Goal: Information Seeking & Learning: Learn about a topic

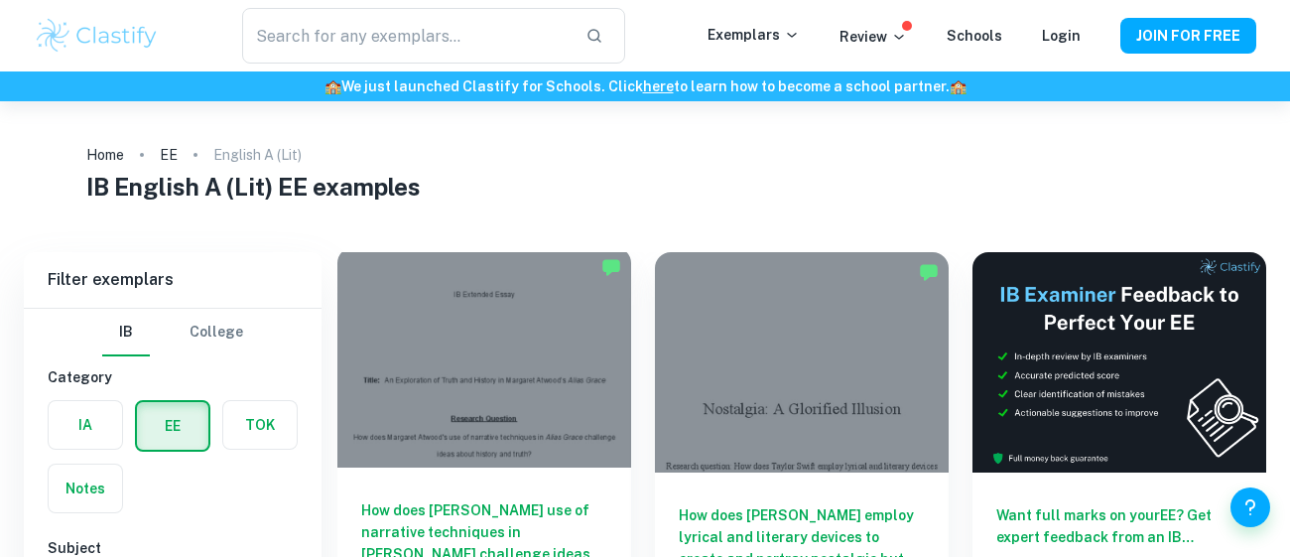
scroll to position [152, 0]
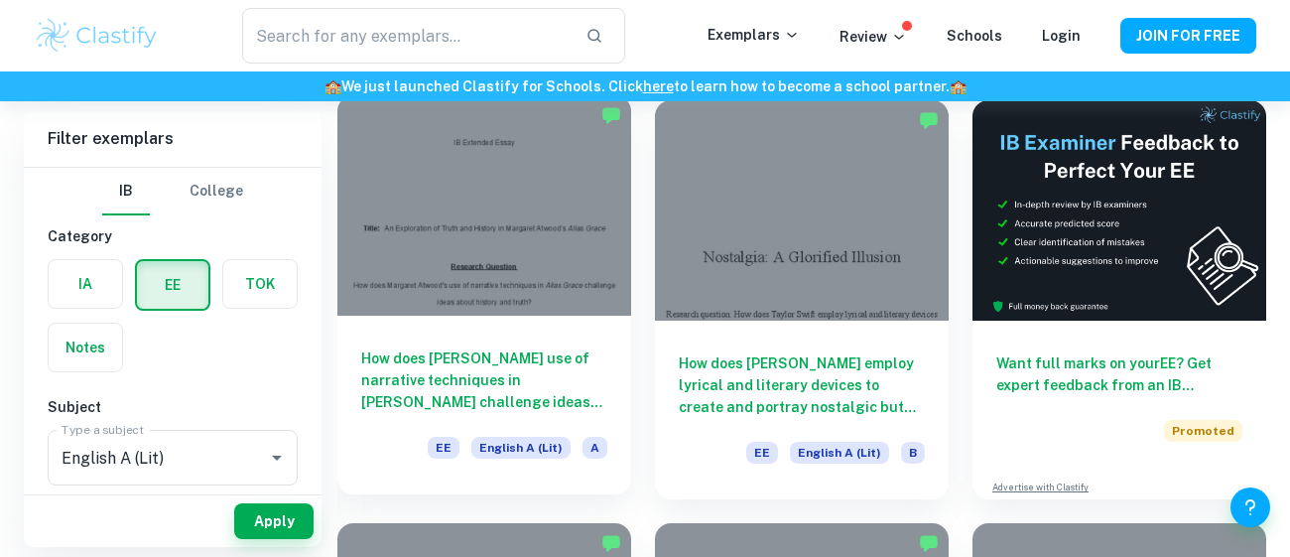
click at [478, 379] on h6 "How does [PERSON_NAME] use of narrative techniques in [PERSON_NAME] challenge i…" at bounding box center [484, 380] width 246 height 66
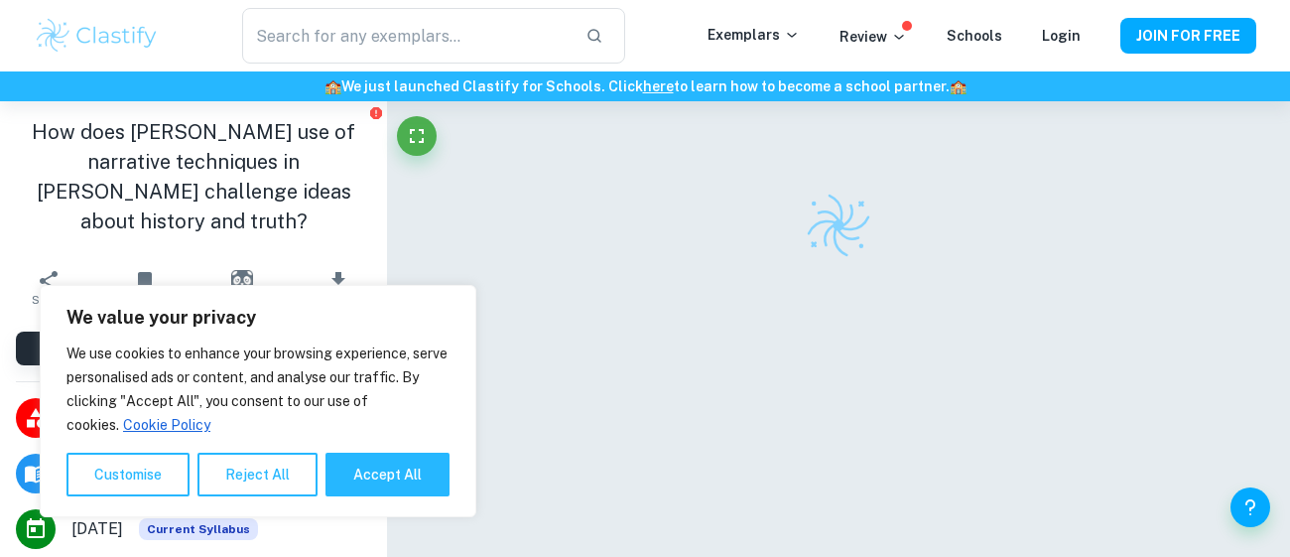
click at [385, 475] on button "Accept All" at bounding box center [388, 475] width 124 height 44
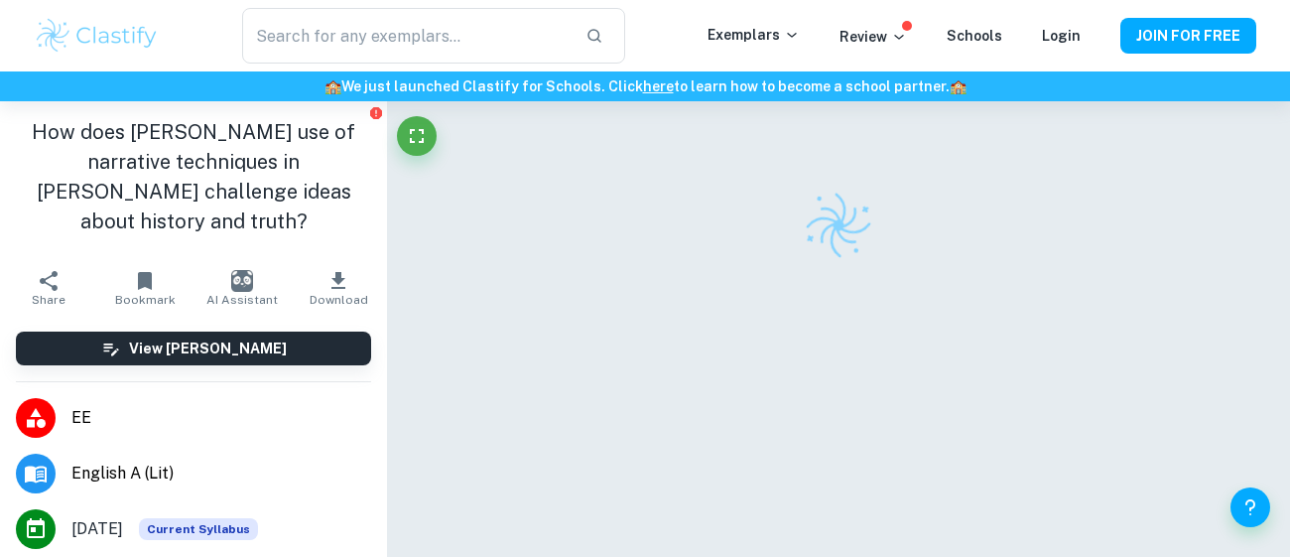
checkbox input "true"
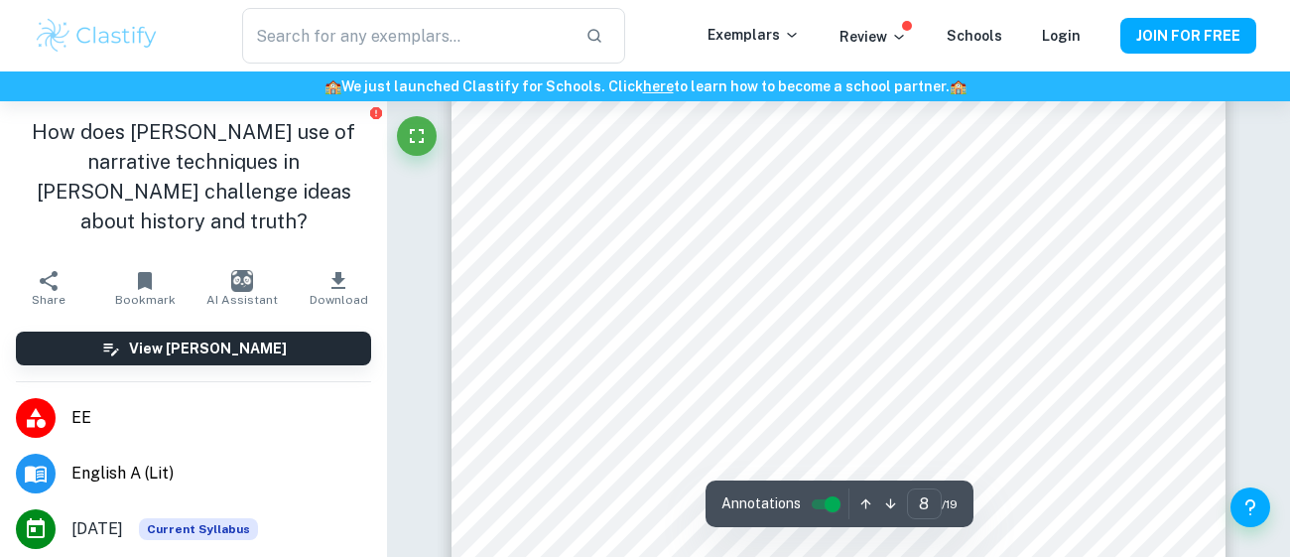
scroll to position [7534, 0]
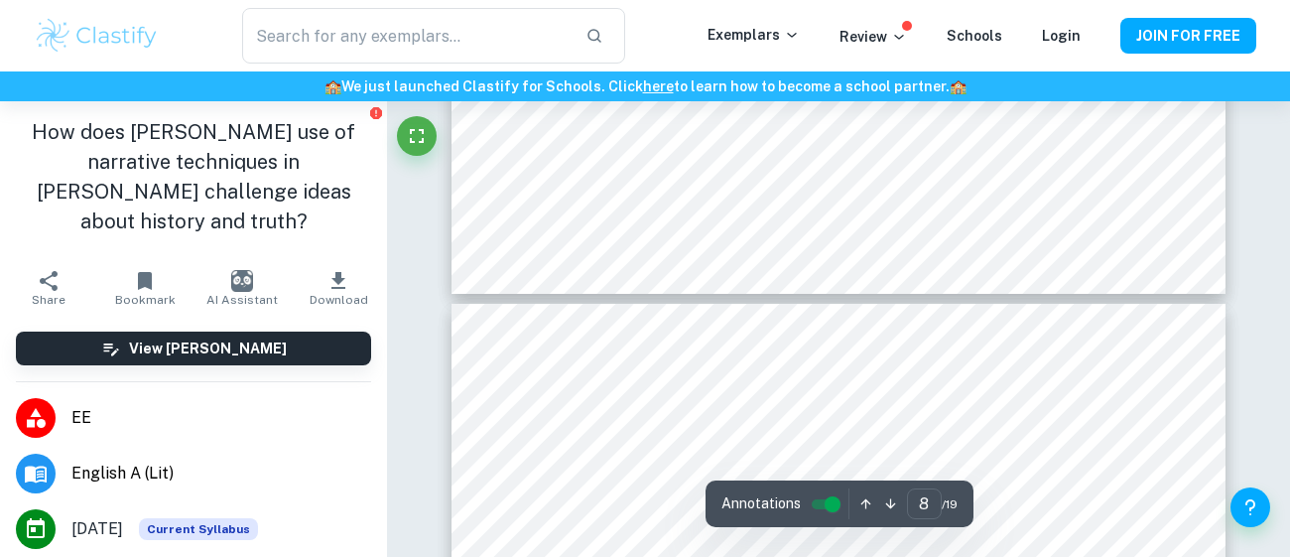
type input "7"
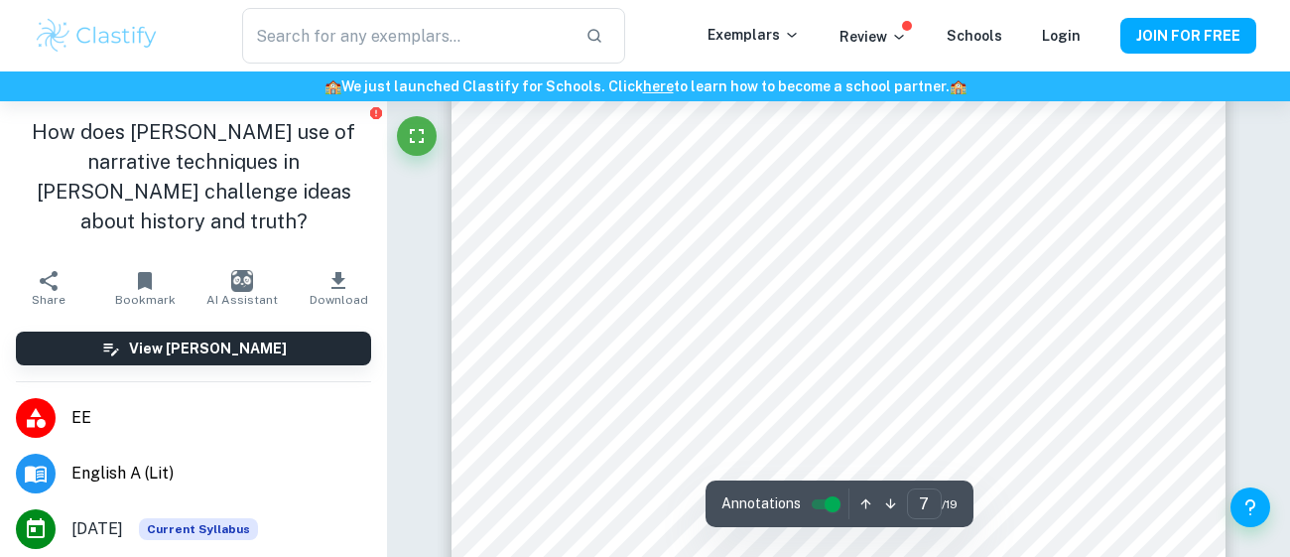
scroll to position [6477, 0]
